Goal: Transaction & Acquisition: Obtain resource

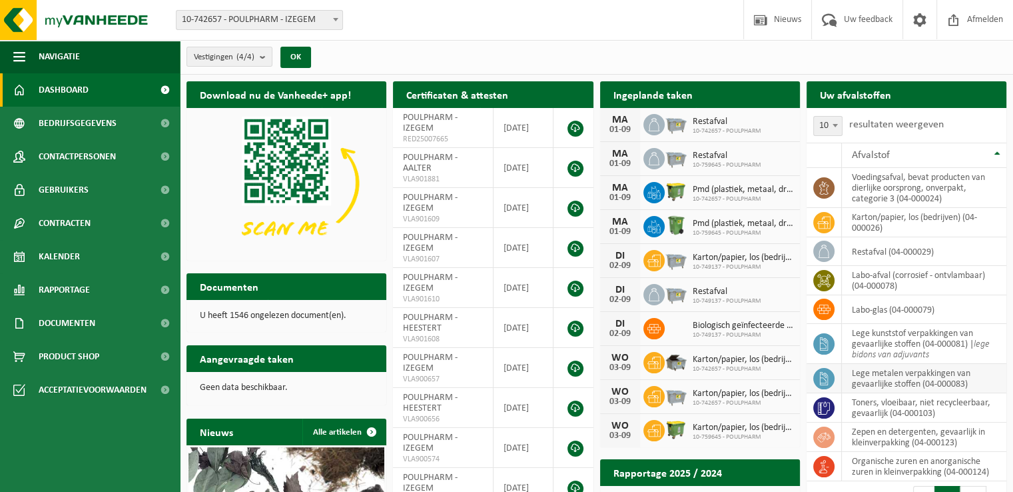
scroll to position [67, 0]
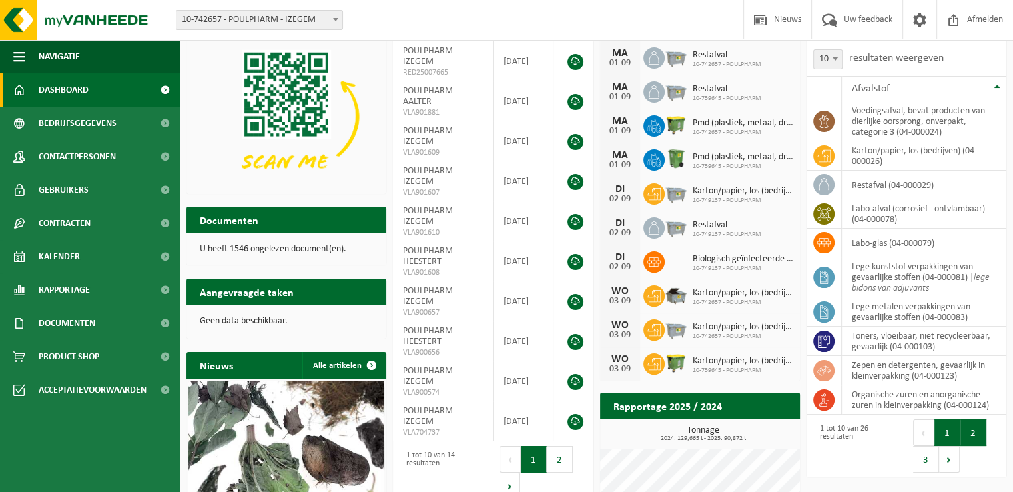
click at [972, 431] on button "2" at bounding box center [973, 432] width 26 height 27
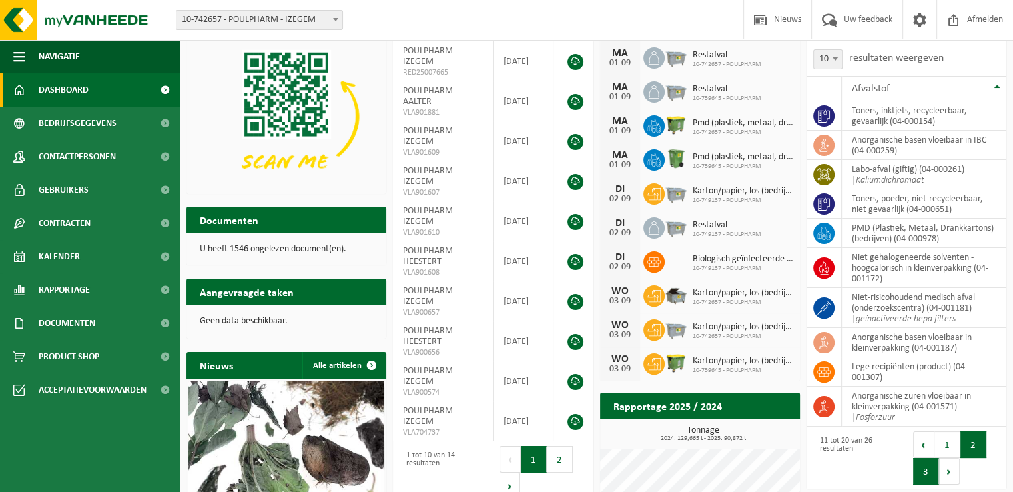
click at [926, 475] on button "3" at bounding box center [926, 471] width 26 height 27
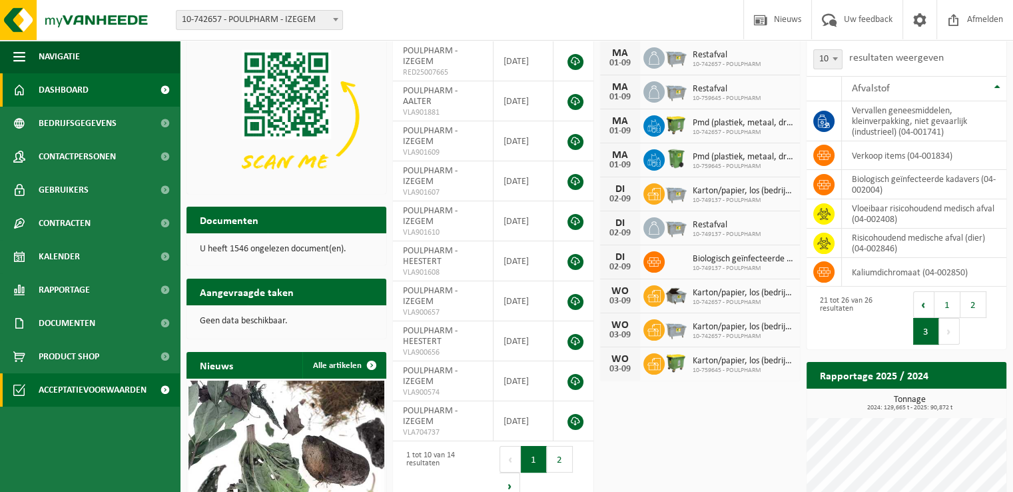
click at [99, 390] on span "Acceptatievoorwaarden" at bounding box center [93, 389] width 108 height 33
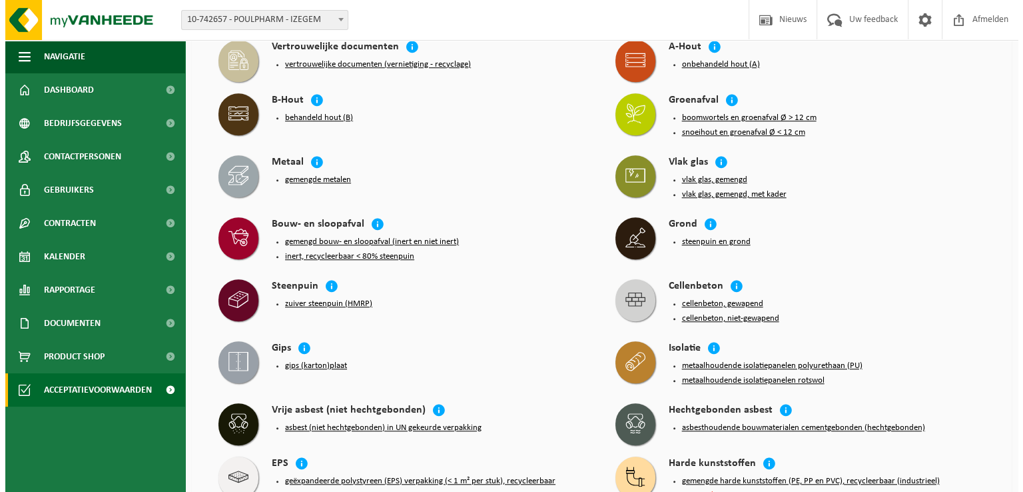
scroll to position [999, 0]
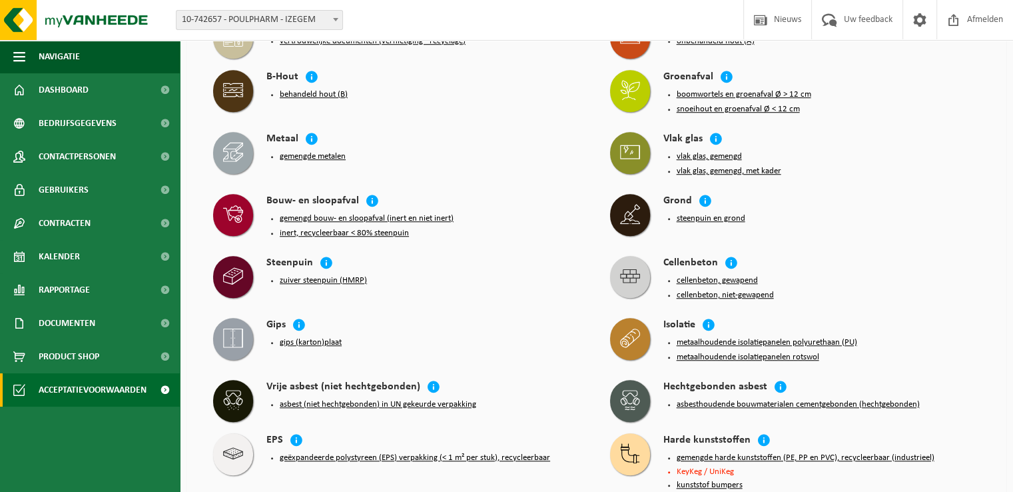
click at [430, 452] on button "geëxpandeerde polystyreen (EPS) verpakking (< 1 m² per stuk), recycleerbaar" at bounding box center [415, 457] width 270 height 11
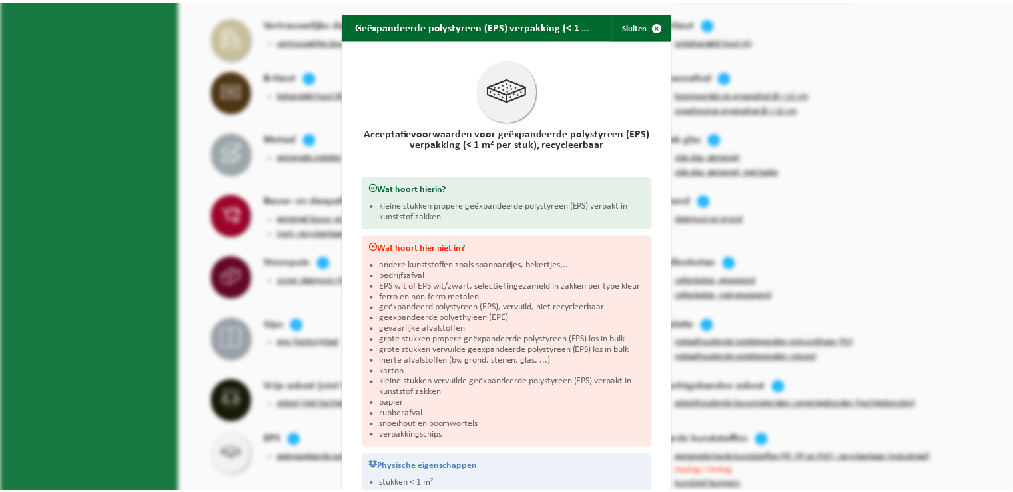
scroll to position [0, 0]
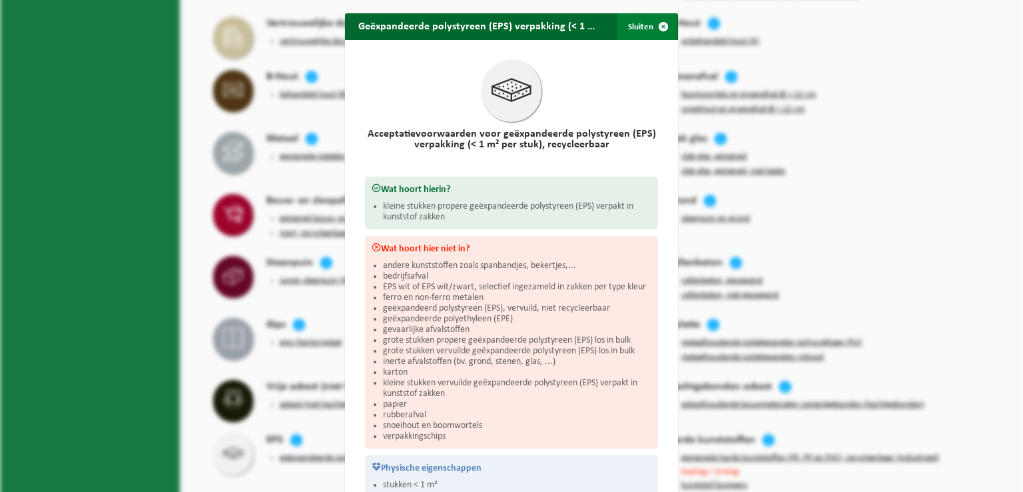
click at [656, 24] on span "button" at bounding box center [663, 26] width 27 height 27
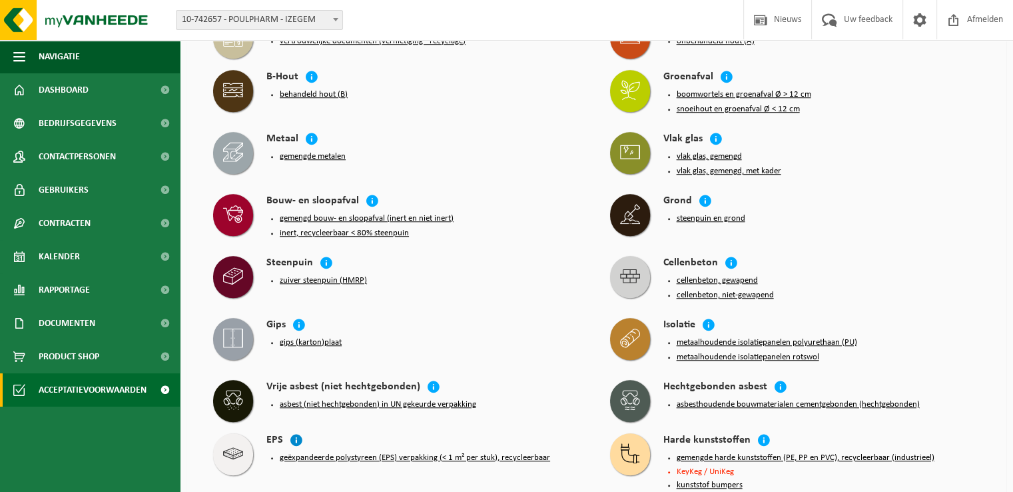
click at [296, 433] on icon at bounding box center [296, 439] width 13 height 13
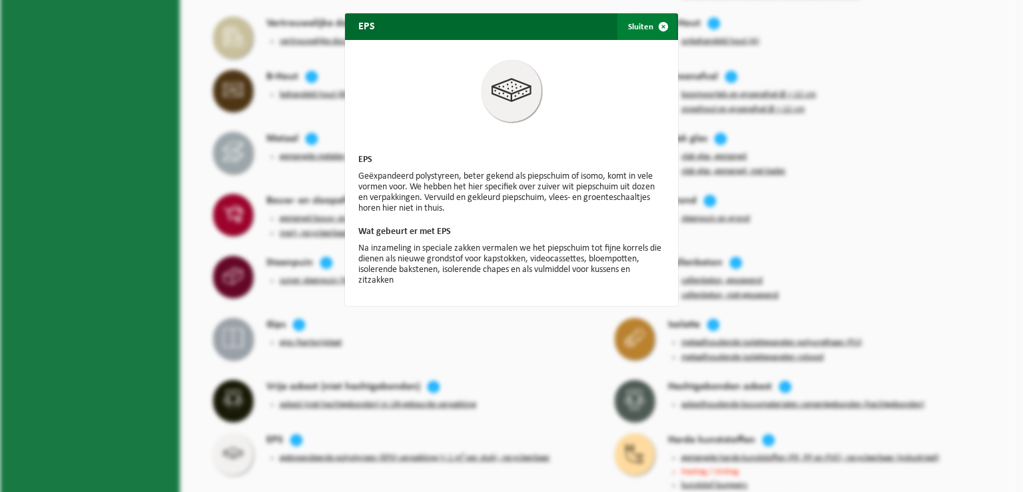
click at [659, 23] on span "button" at bounding box center [663, 26] width 27 height 27
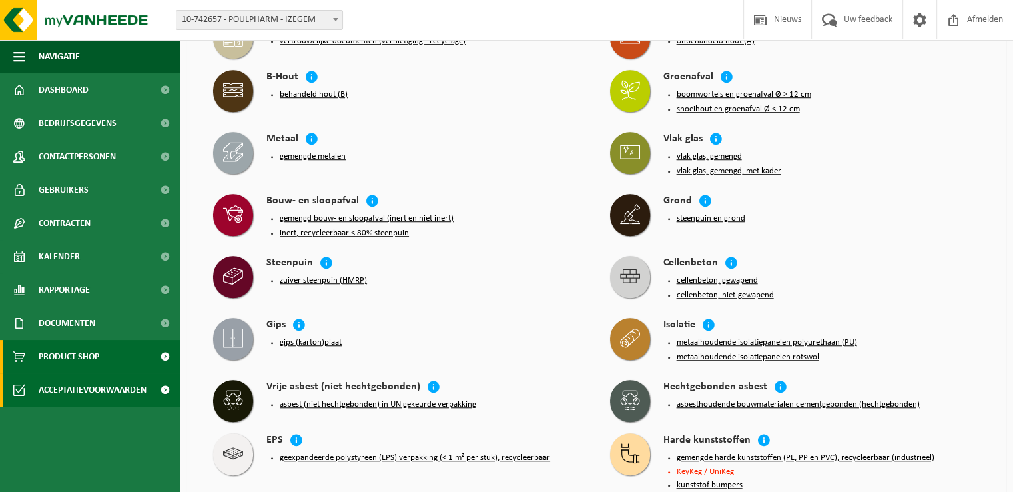
click at [98, 349] on span "Product Shop" at bounding box center [69, 356] width 61 height 33
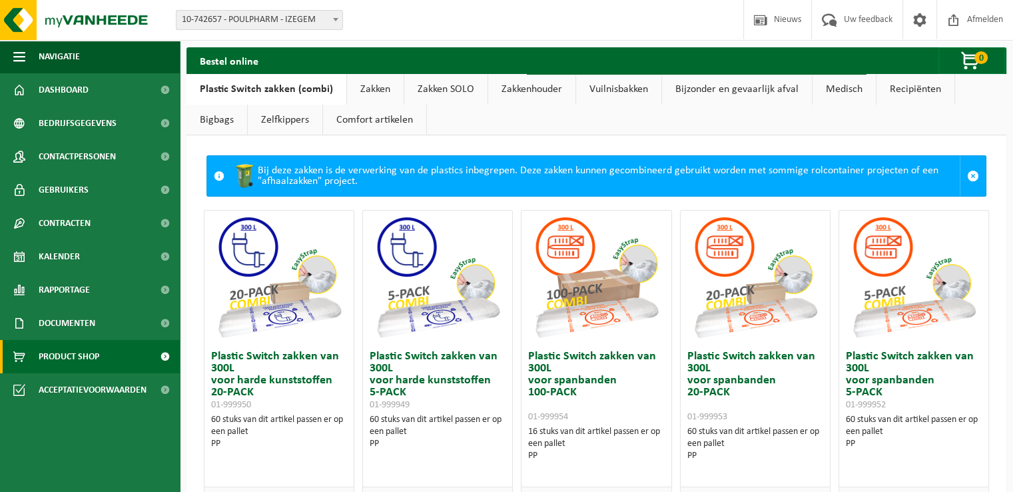
click at [374, 87] on link "Zakken" at bounding box center [375, 89] width 57 height 31
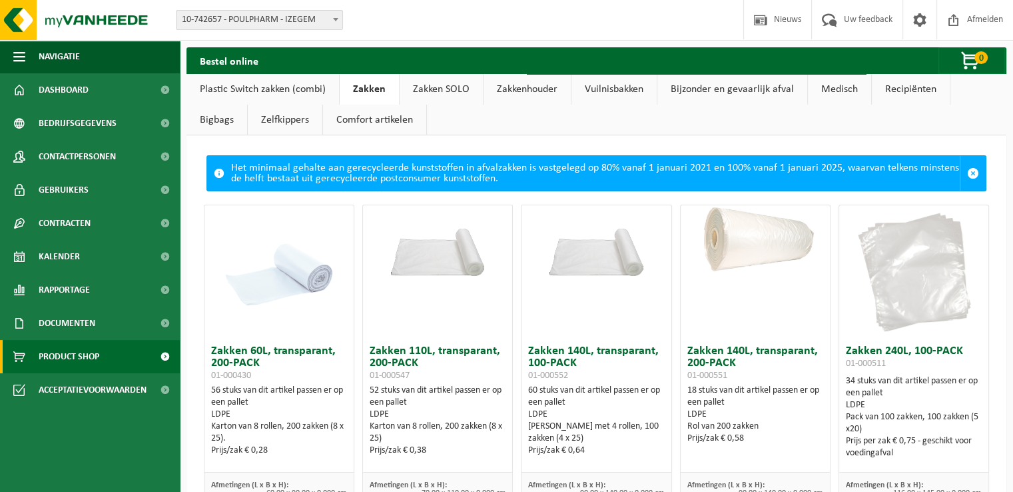
click at [453, 91] on link "Zakken SOLO" at bounding box center [441, 89] width 83 height 31
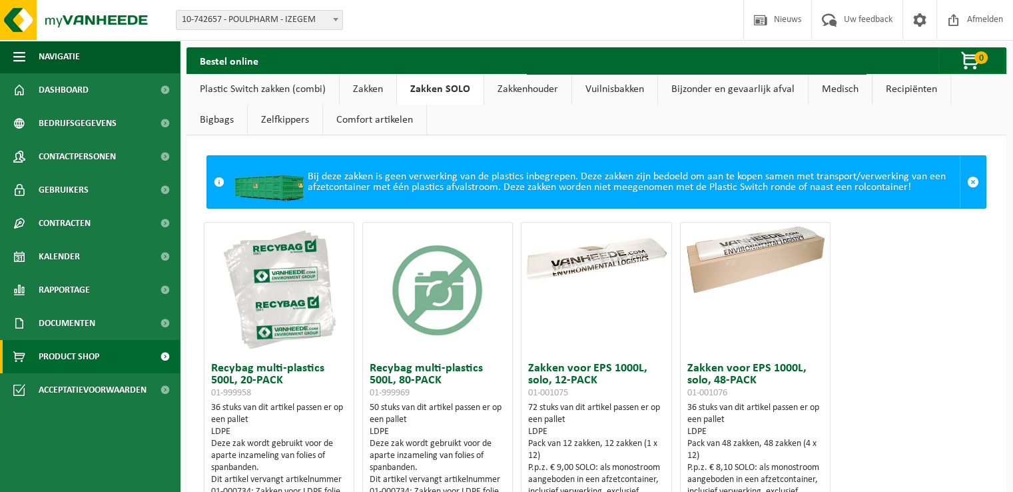
click at [360, 79] on link "Zakken" at bounding box center [368, 89] width 57 height 31
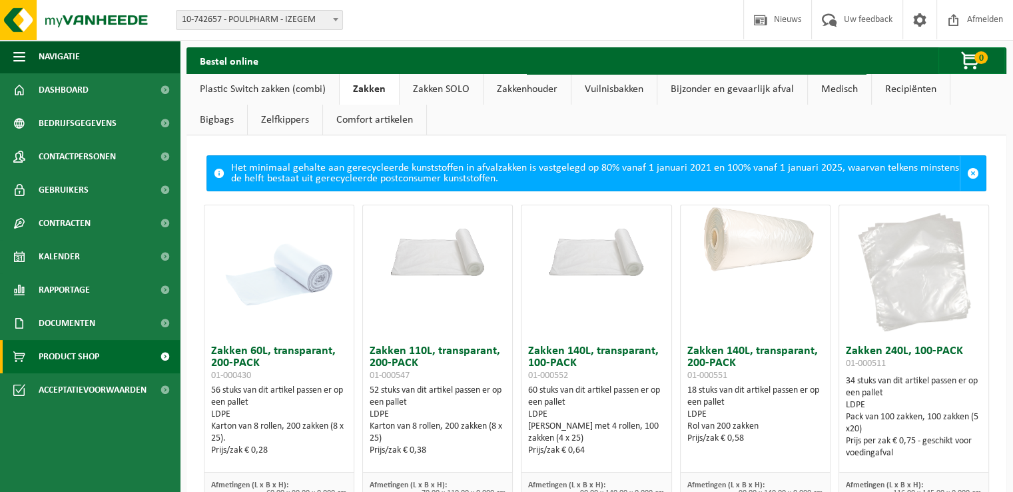
click at [259, 86] on link "Plastic Switch zakken (combi)" at bounding box center [262, 89] width 153 height 31
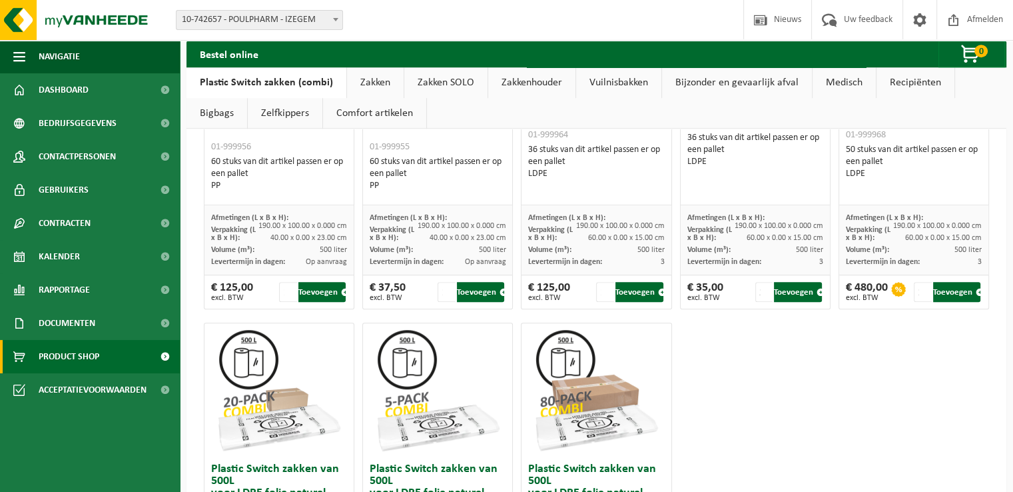
scroll to position [466, 0]
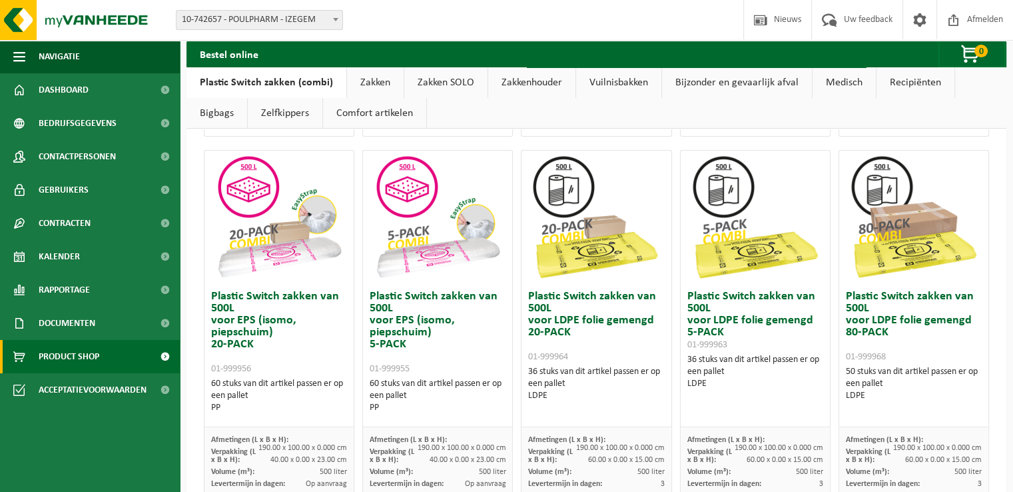
drag, startPoint x: 275, startPoint y: 23, endPoint x: 282, endPoint y: 27, distance: 7.8
click at [275, 23] on span "10-742657 - POULPHARM - IZEGEM" at bounding box center [259, 20] width 166 height 19
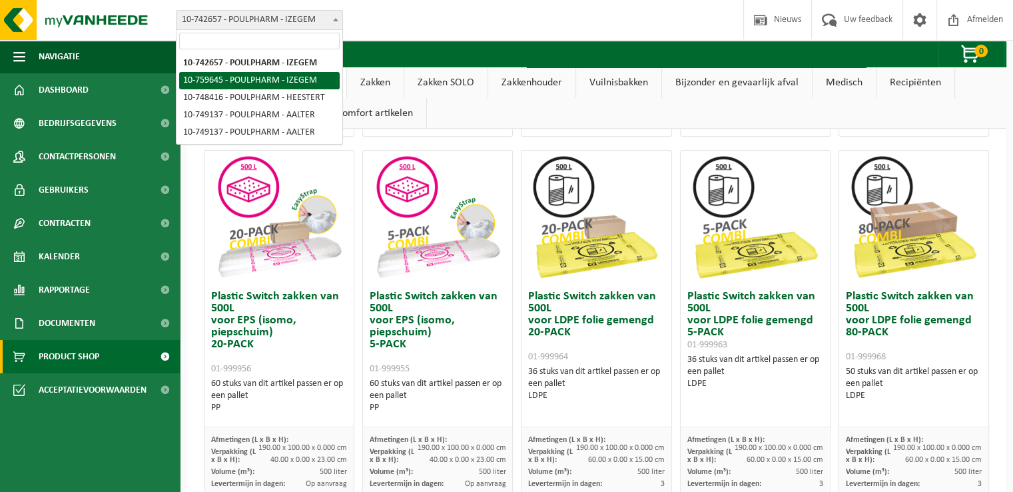
select select "9913"
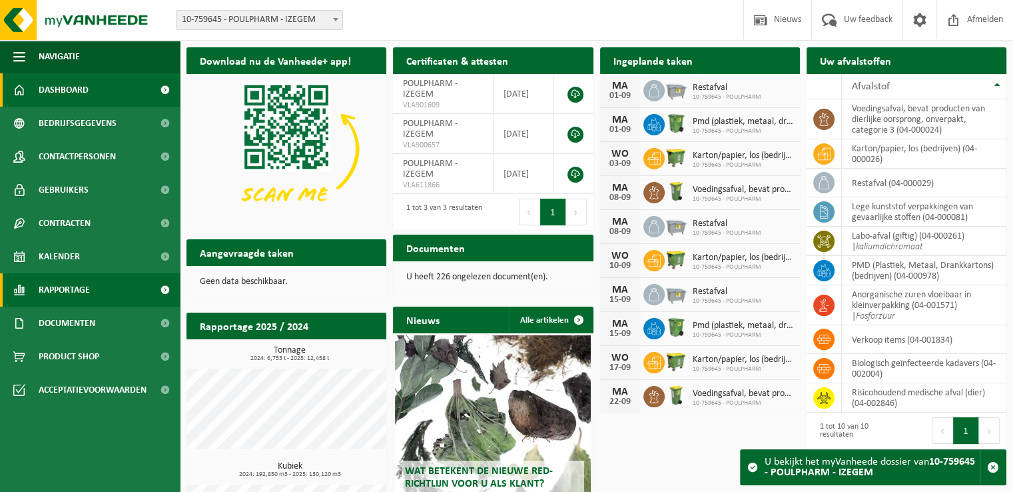
click at [89, 292] on span "Rapportage" at bounding box center [64, 289] width 51 height 33
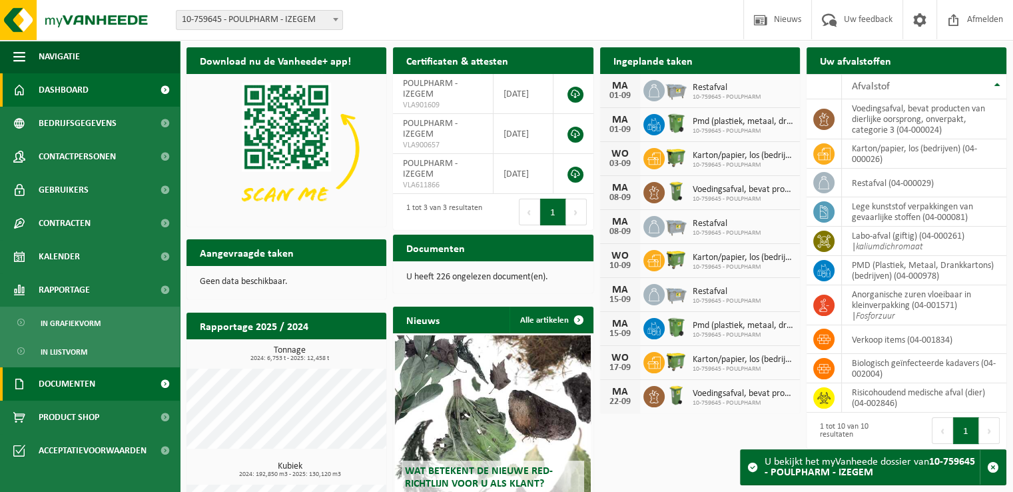
click at [77, 380] on span "Documenten" at bounding box center [67, 383] width 57 height 33
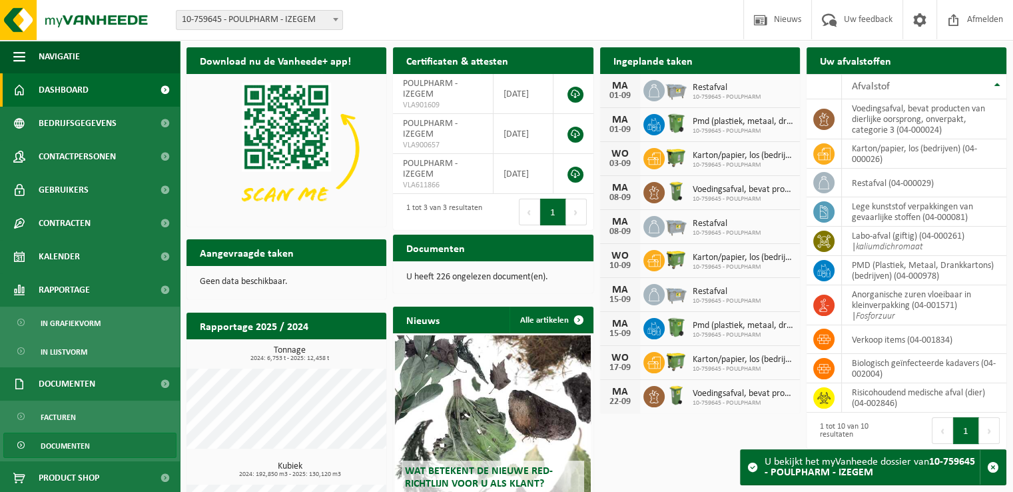
click at [63, 443] on span "Documenten" at bounding box center [65, 445] width 49 height 25
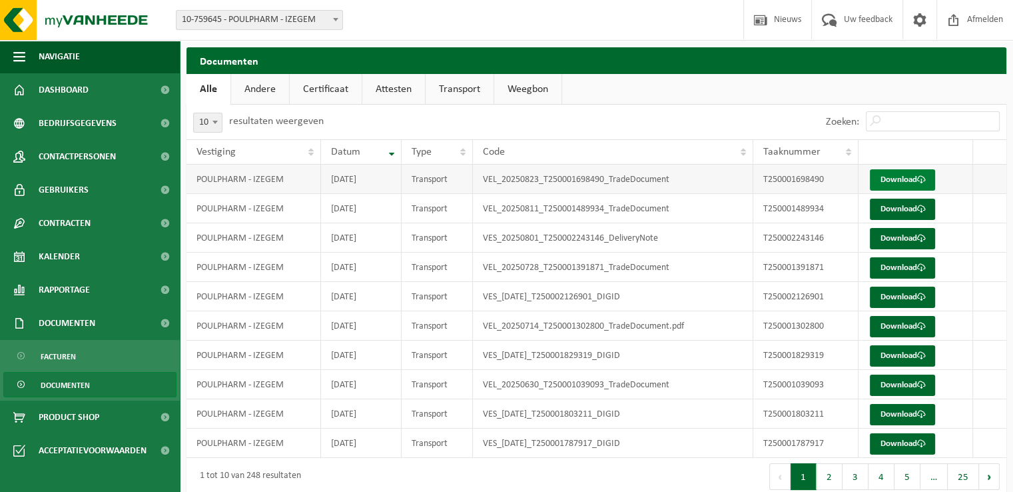
click at [895, 178] on link "Download" at bounding box center [902, 179] width 65 height 21
click at [328, 25] on span "10-759645 - POULPHARM - IZEGEM" at bounding box center [259, 20] width 166 height 19
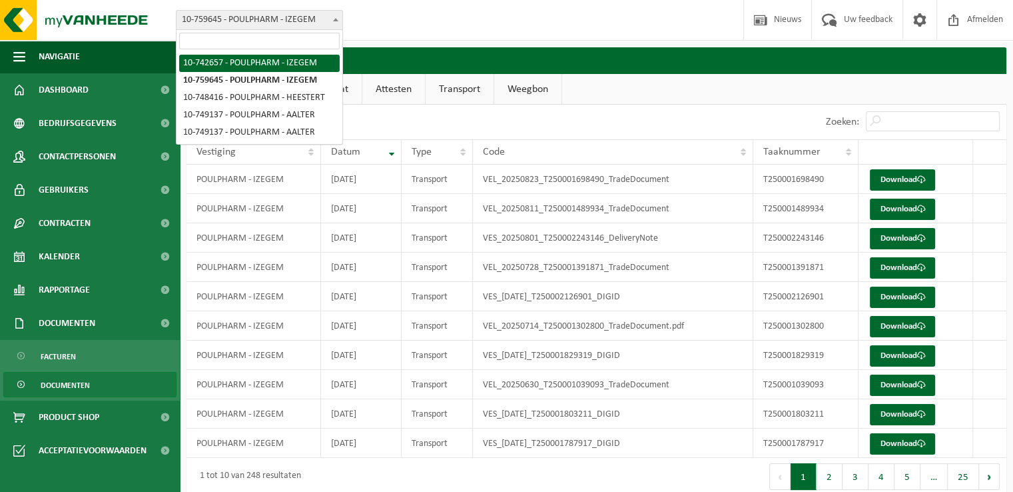
select select "6979"
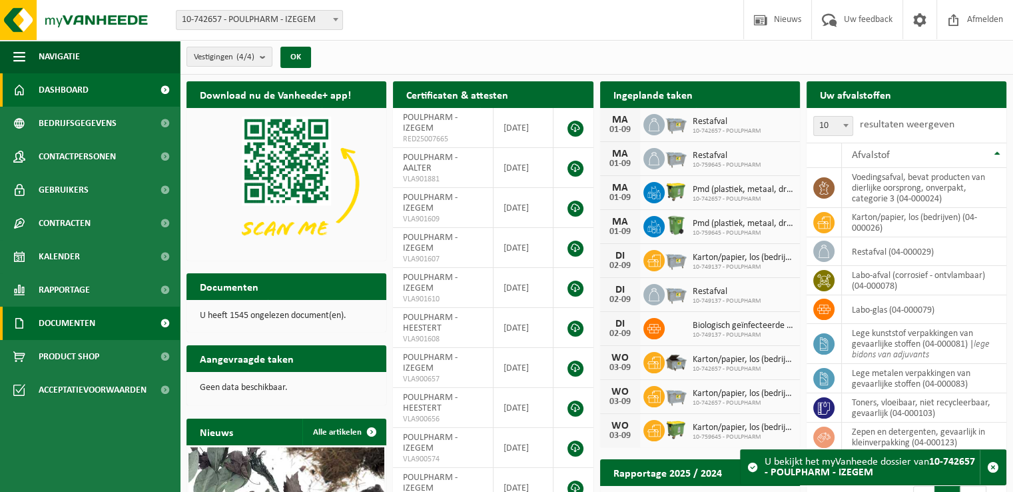
click at [83, 322] on span "Documenten" at bounding box center [67, 322] width 57 height 33
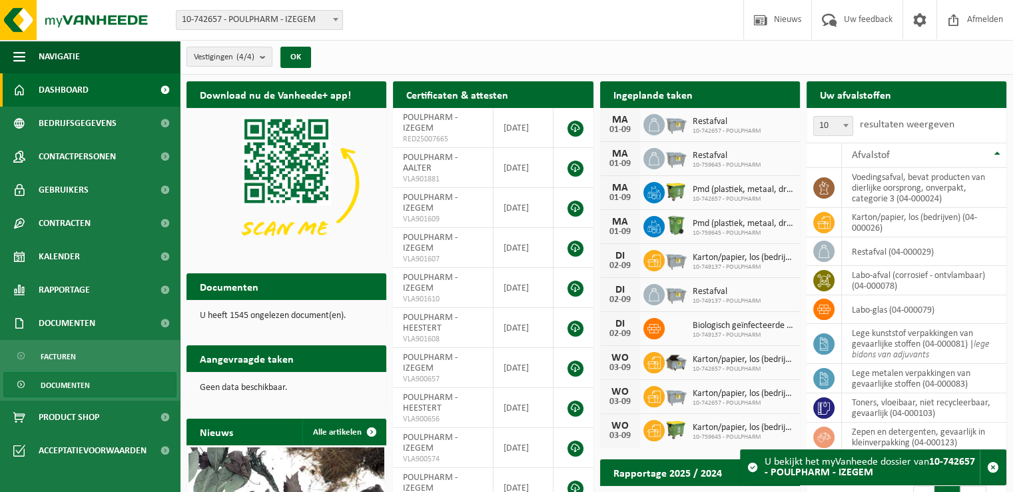
click at [83, 385] on span "Documenten" at bounding box center [65, 384] width 49 height 25
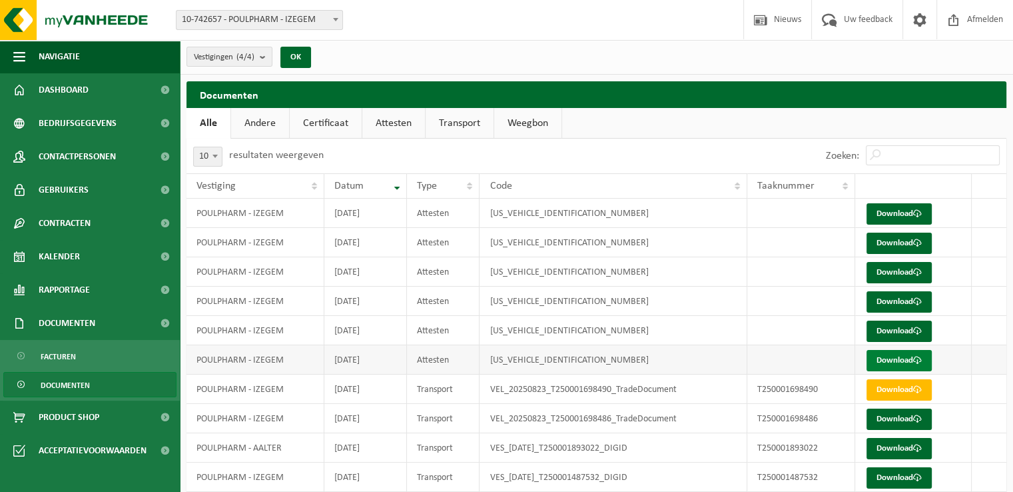
click at [911, 361] on link "Download" at bounding box center [899, 360] width 65 height 21
click at [882, 357] on link "Download" at bounding box center [899, 360] width 65 height 21
click at [890, 326] on link "Download" at bounding box center [899, 330] width 65 height 21
click at [891, 301] on link "Download" at bounding box center [899, 301] width 65 height 21
click at [880, 269] on link "Download" at bounding box center [899, 272] width 65 height 21
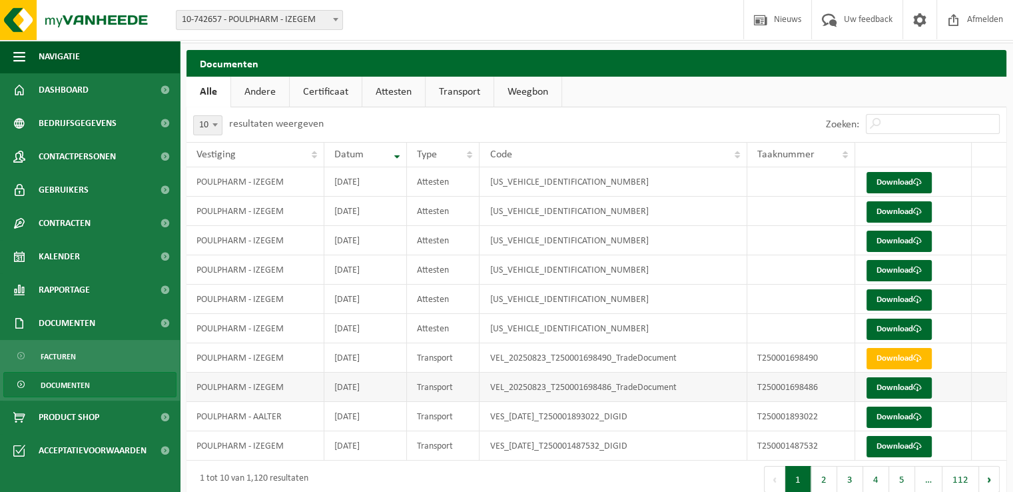
scroll to position [49, 0]
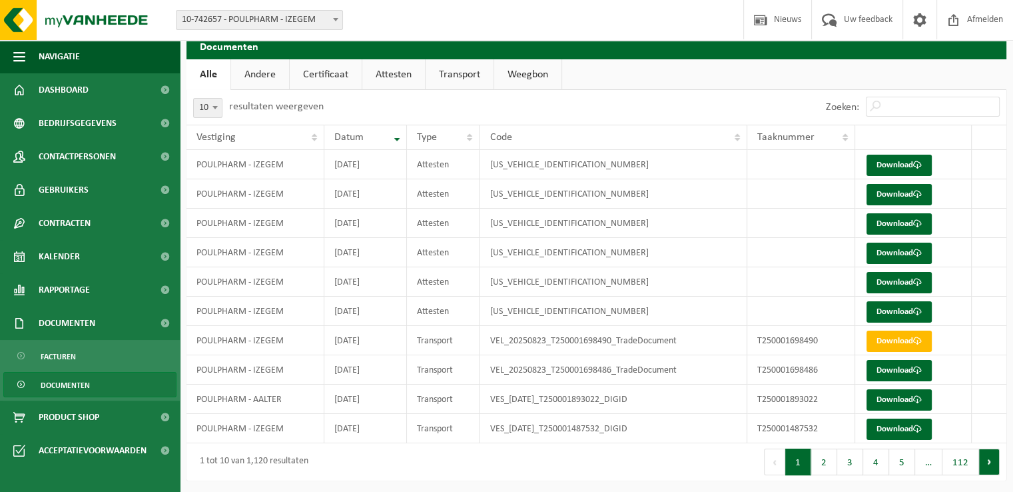
click at [984, 464] on button "Volgende" at bounding box center [989, 461] width 21 height 27
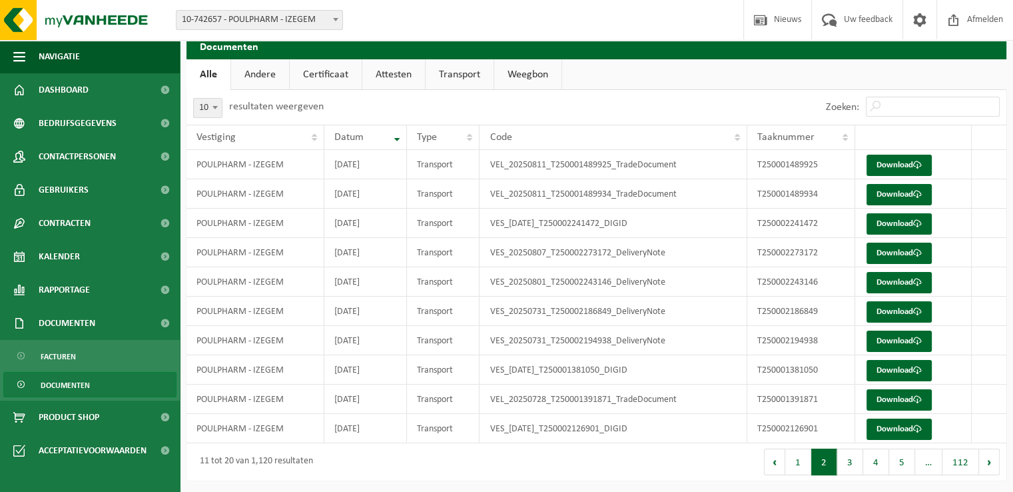
click at [394, 78] on link "Attesten" at bounding box center [393, 74] width 63 height 31
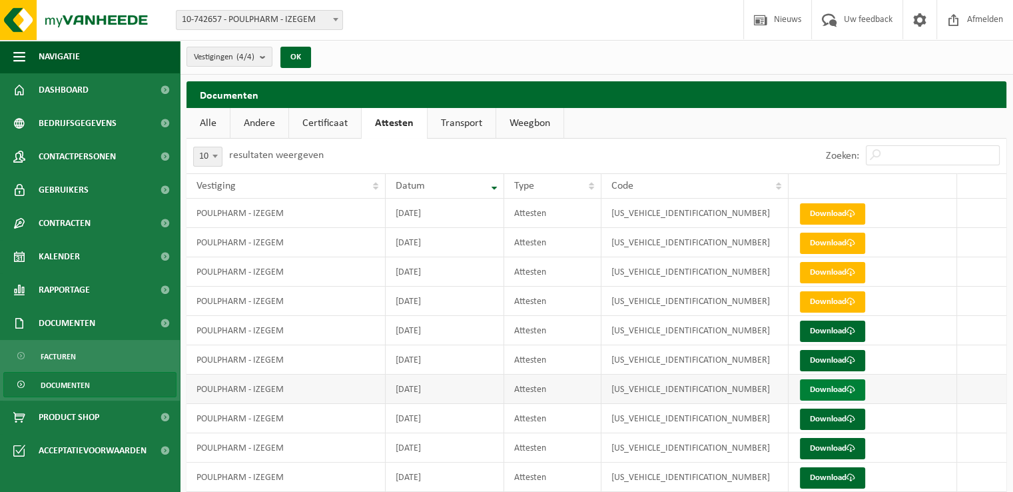
click at [837, 386] on link "Download" at bounding box center [832, 389] width 65 height 21
click at [994, 17] on span "Afmelden" at bounding box center [985, 19] width 43 height 39
